Goal: Find specific page/section: Find specific page/section

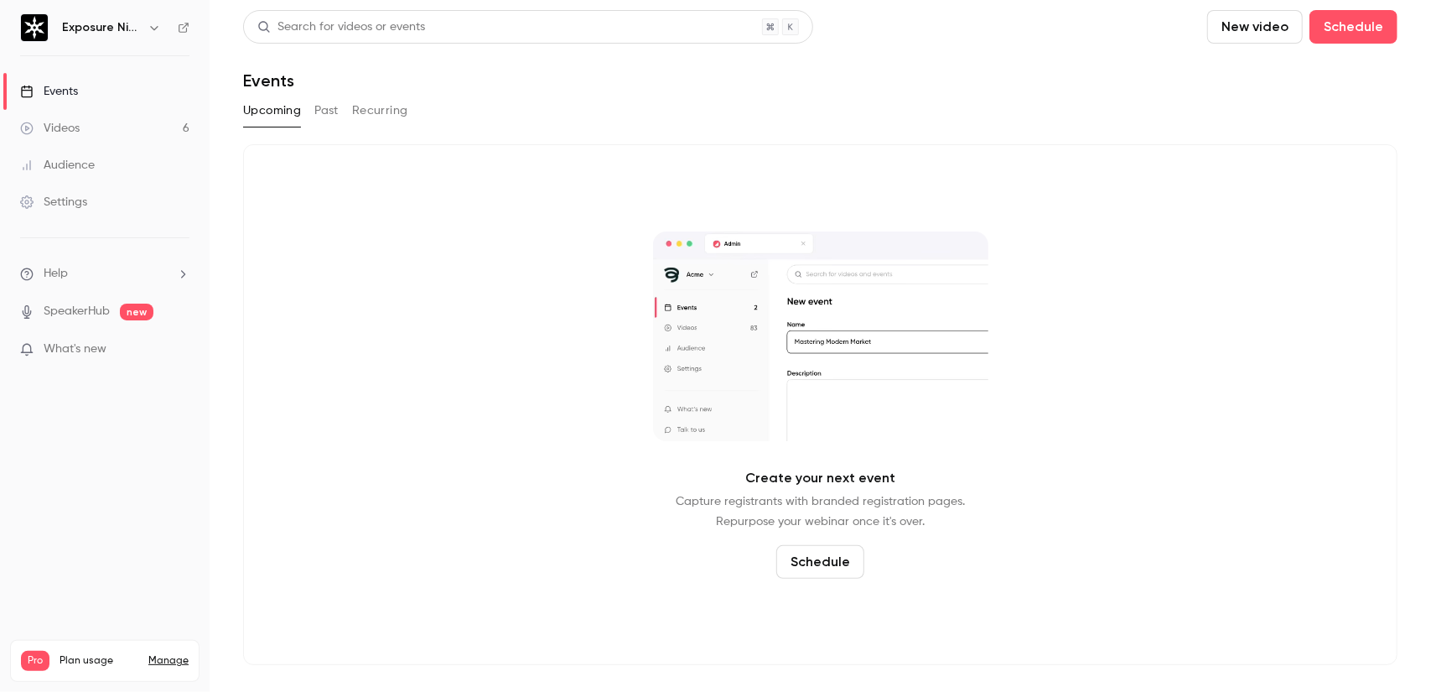
click at [339, 122] on button "Past" at bounding box center [326, 110] width 24 height 27
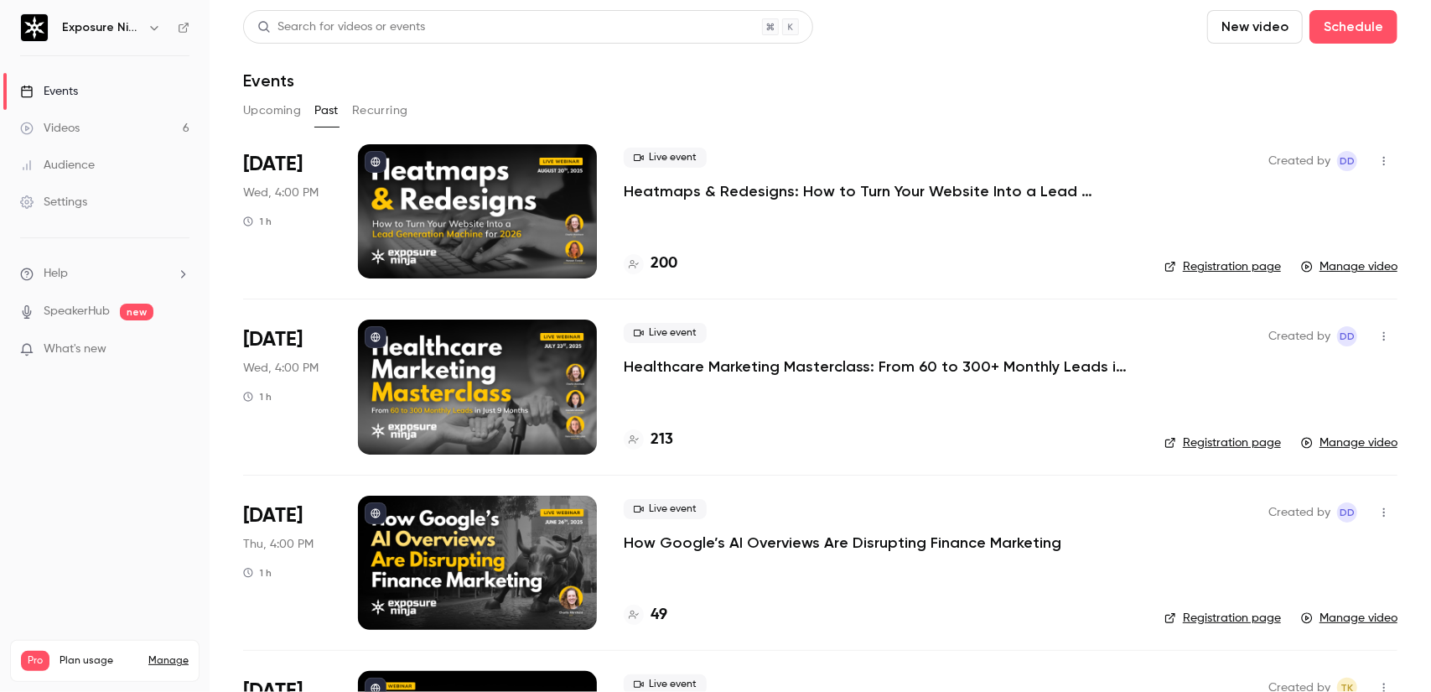
click at [1204, 263] on link "Registration page" at bounding box center [1223, 266] width 117 height 17
